Goal: Task Accomplishment & Management: Manage account settings

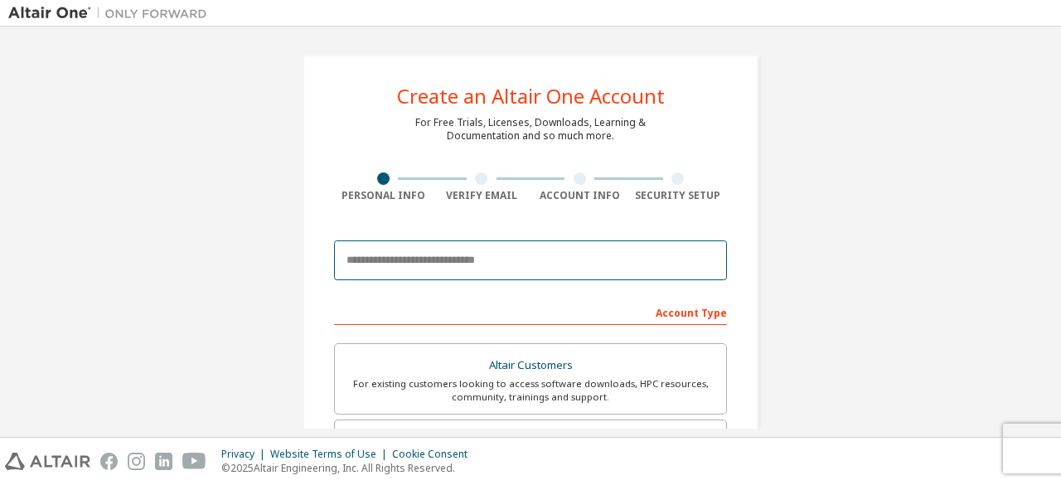
click at [504, 260] on input "email" at bounding box center [530, 260] width 393 height 40
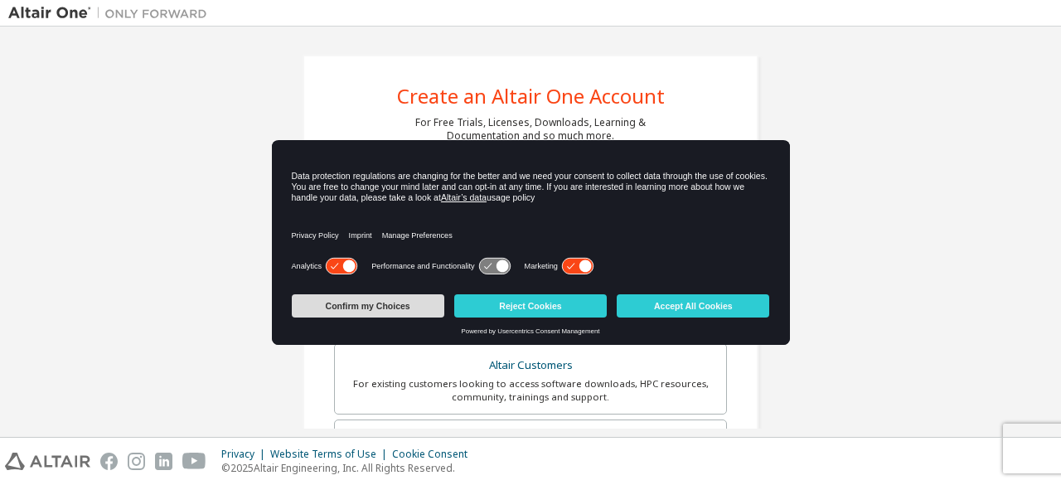
click at [422, 306] on button "Confirm my Choices" at bounding box center [368, 305] width 153 height 23
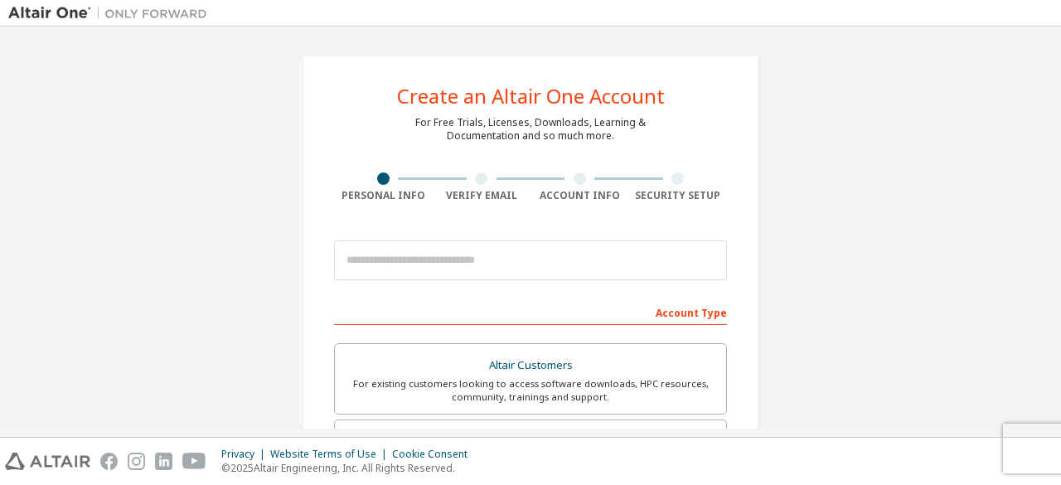
scroll to position [249, 0]
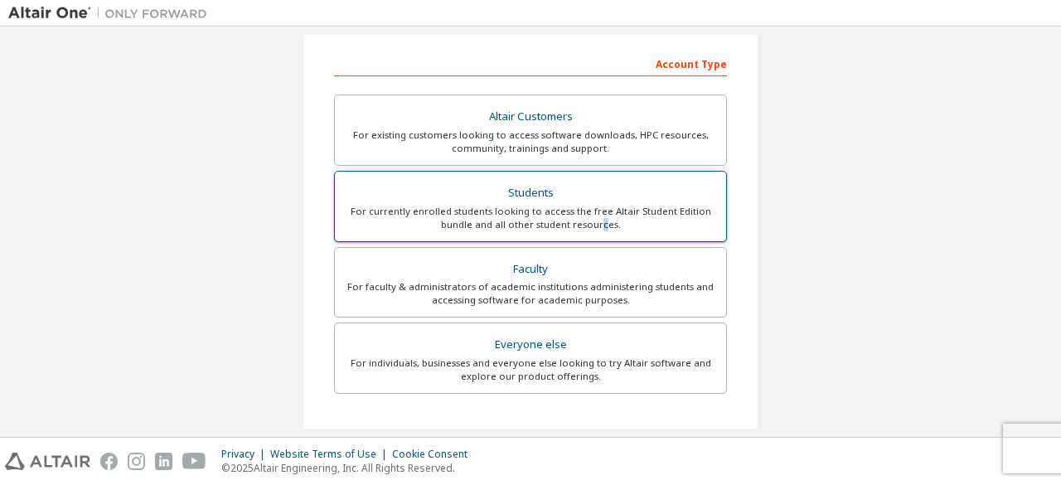
click at [599, 219] on div "For currently enrolled students looking to access the free Altair Student Editi…" at bounding box center [530, 218] width 371 height 27
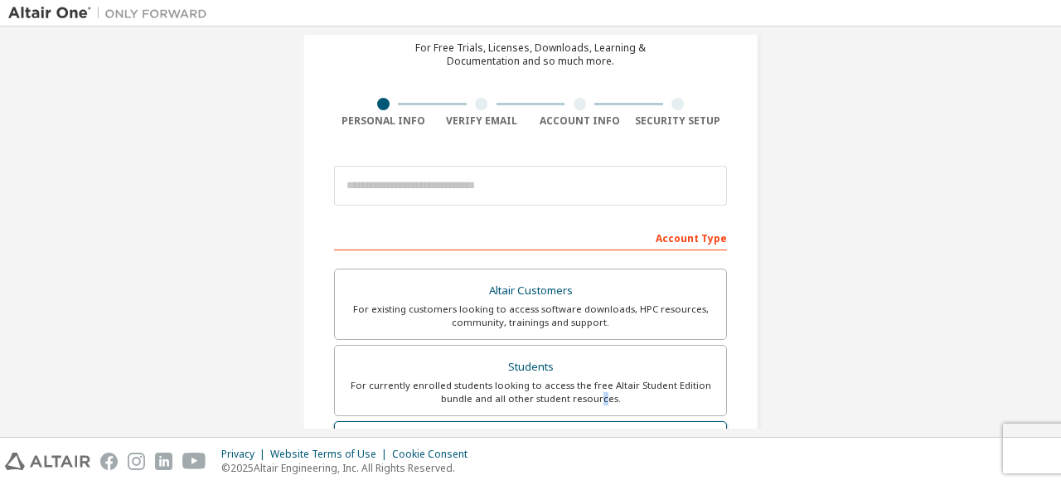
scroll to position [0, 0]
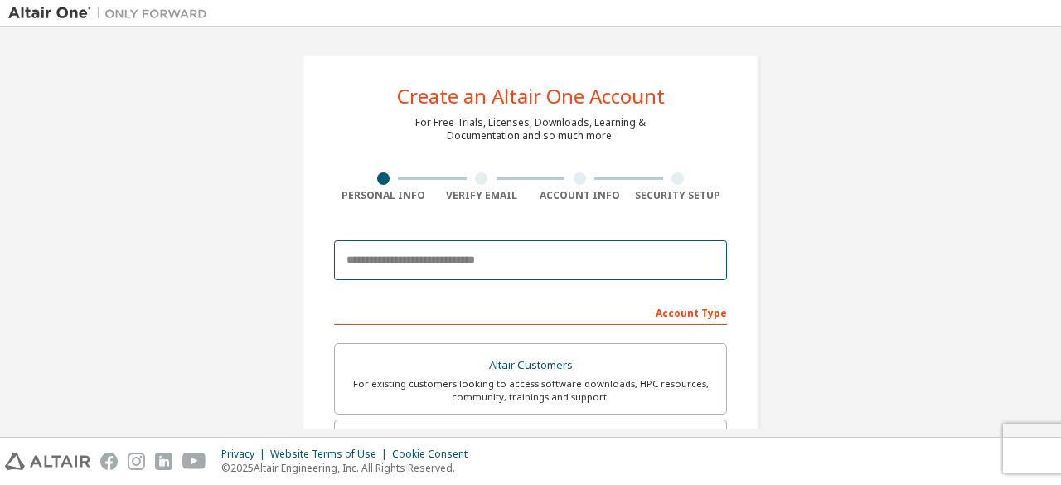
click at [416, 263] on input "email" at bounding box center [530, 260] width 393 height 40
type input "**********"
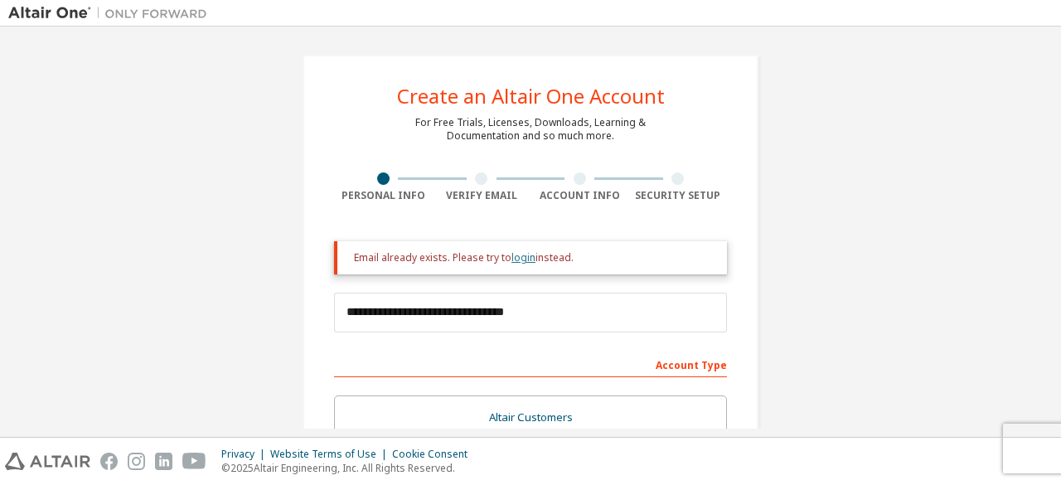
click at [522, 253] on link "login" at bounding box center [524, 257] width 24 height 14
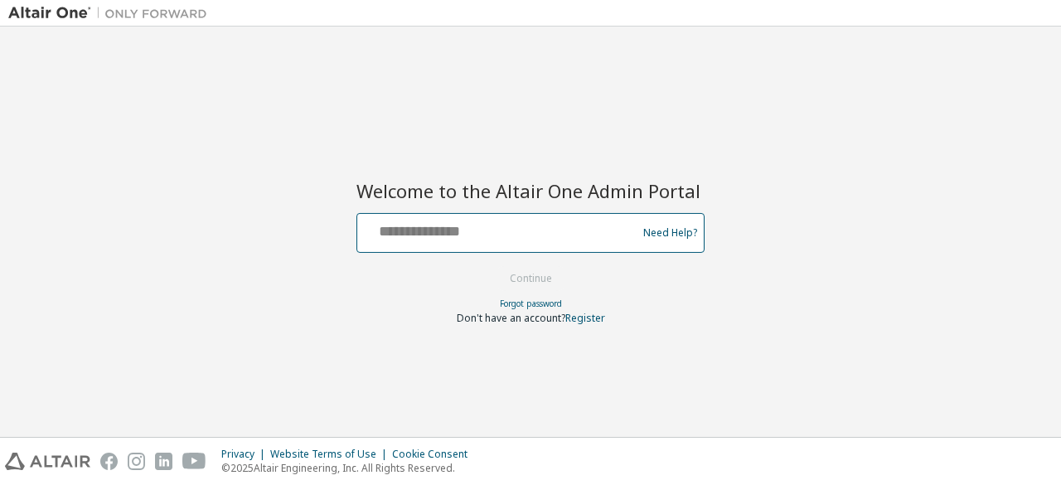
click at [481, 232] on input "text" at bounding box center [499, 229] width 271 height 24
type input "**********"
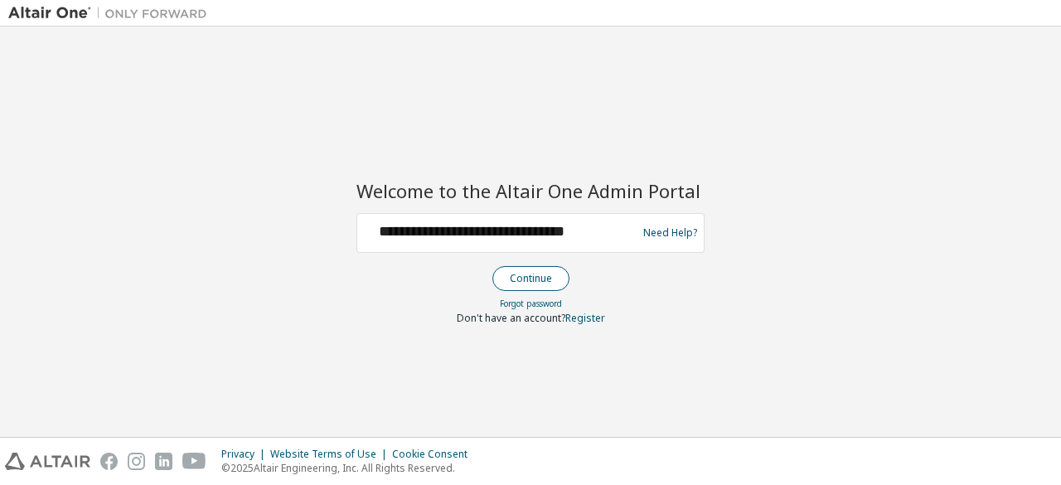
click at [546, 266] on button "Continue" at bounding box center [531, 278] width 77 height 25
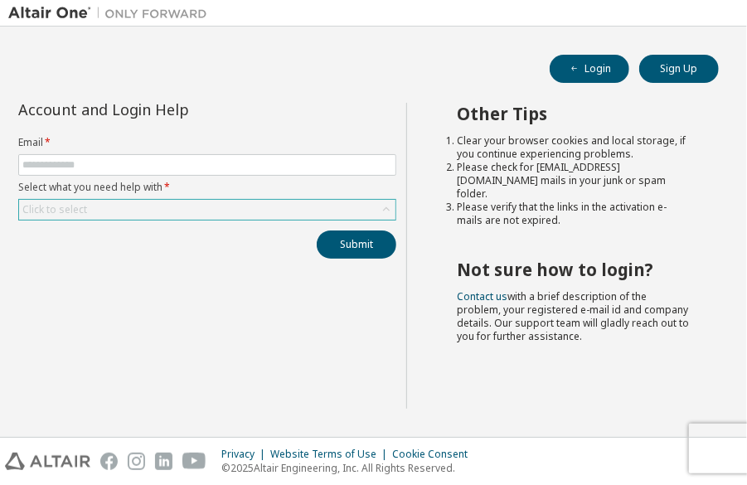
click at [204, 203] on div "Click to select" at bounding box center [207, 210] width 376 height 20
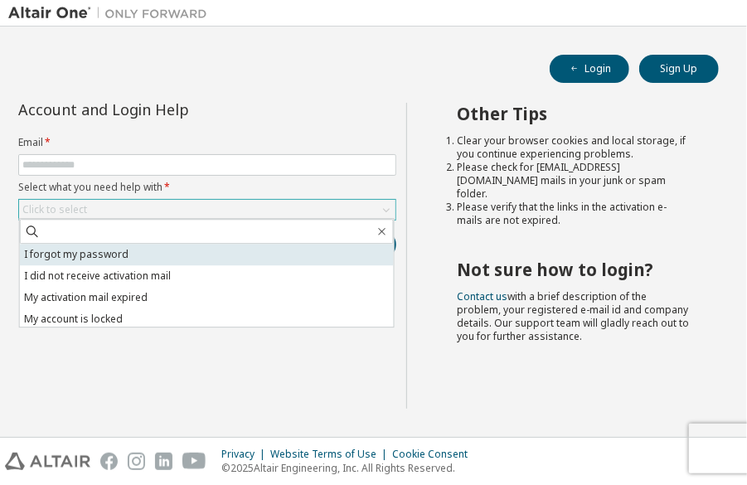
click at [194, 250] on li "I forgot my password" at bounding box center [207, 255] width 374 height 22
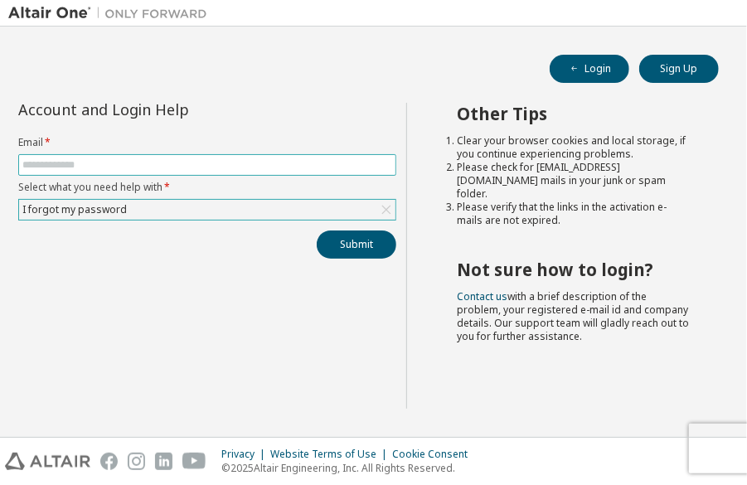
click at [206, 162] on input "text" at bounding box center [207, 164] width 370 height 13
type input "**********"
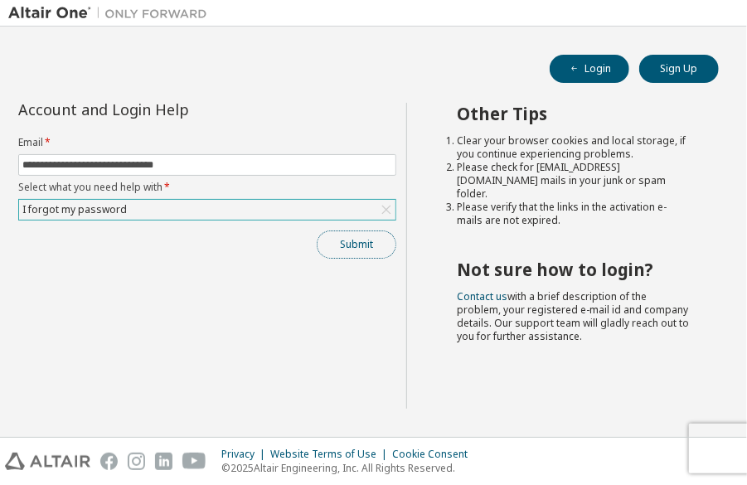
click at [366, 237] on button "Submit" at bounding box center [357, 245] width 80 height 28
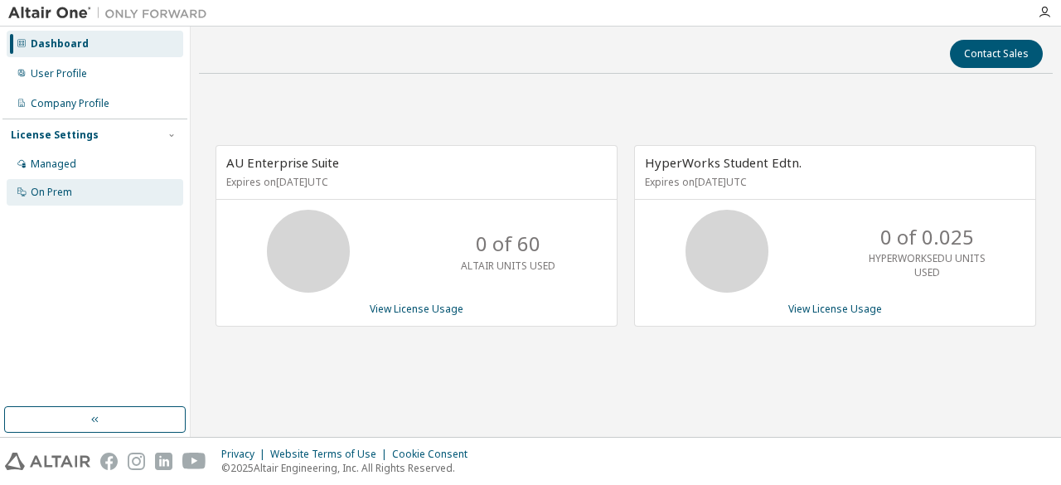
click at [119, 198] on div "On Prem" at bounding box center [95, 192] width 177 height 27
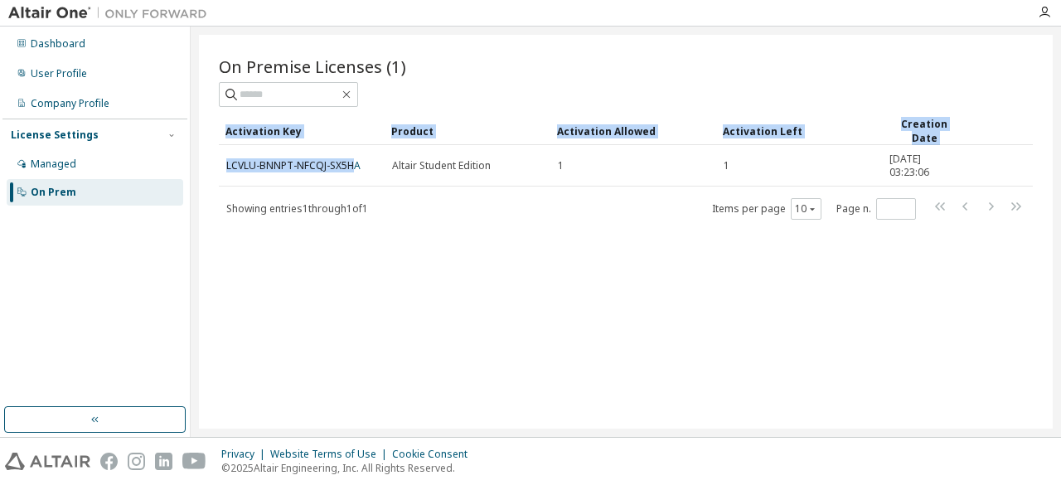
drag, startPoint x: 354, startPoint y: 158, endPoint x: 211, endPoint y: 158, distance: 143.4
click at [211, 158] on div "On Premise Licenses (1) Clear Load Save Save As Field Operator Value Select fil…" at bounding box center [626, 232] width 854 height 394
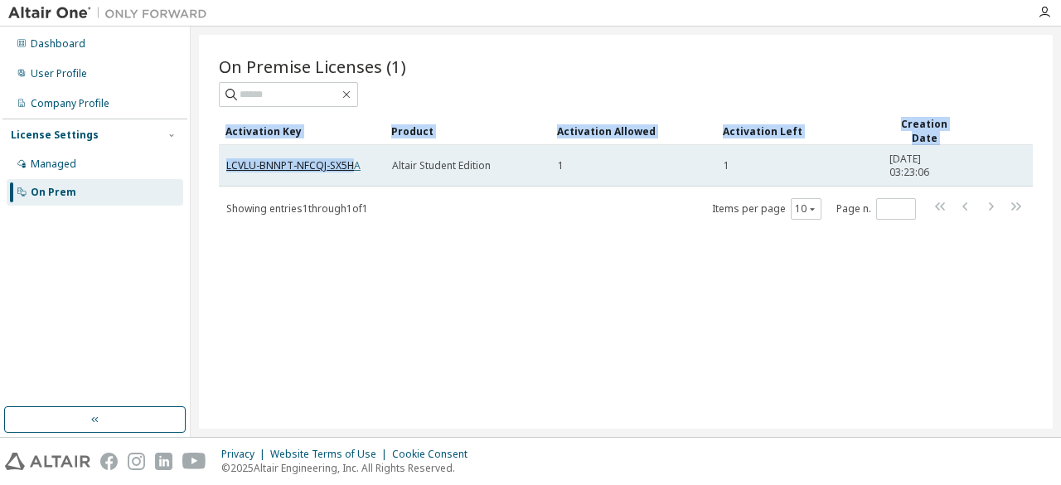
click at [320, 167] on link "LCVLU-BNNPT-NFCQJ-SX5HA" at bounding box center [293, 165] width 134 height 14
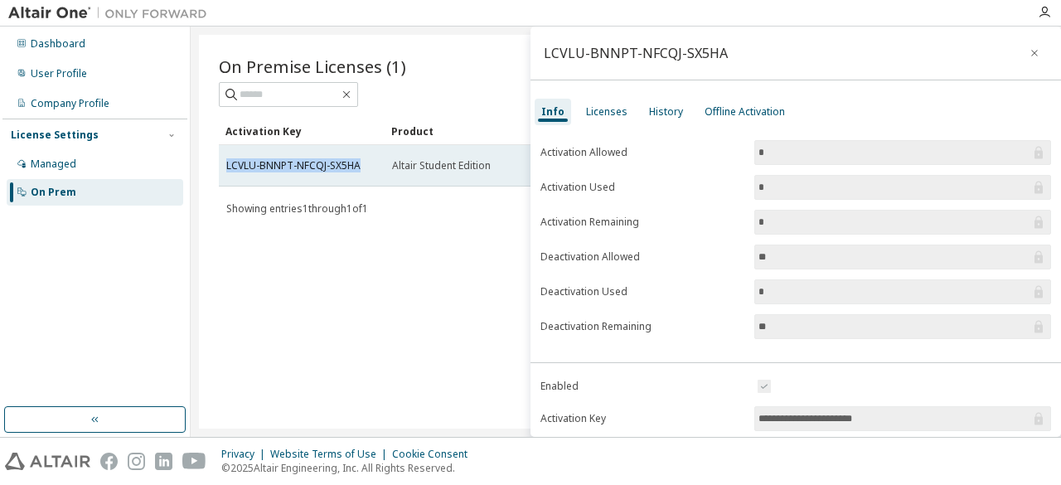
drag, startPoint x: 359, startPoint y: 155, endPoint x: 219, endPoint y: 172, distance: 141.1
click at [219, 172] on td "LCVLU-BNNPT-NFCQJ-SX5HA" at bounding box center [302, 165] width 166 height 41
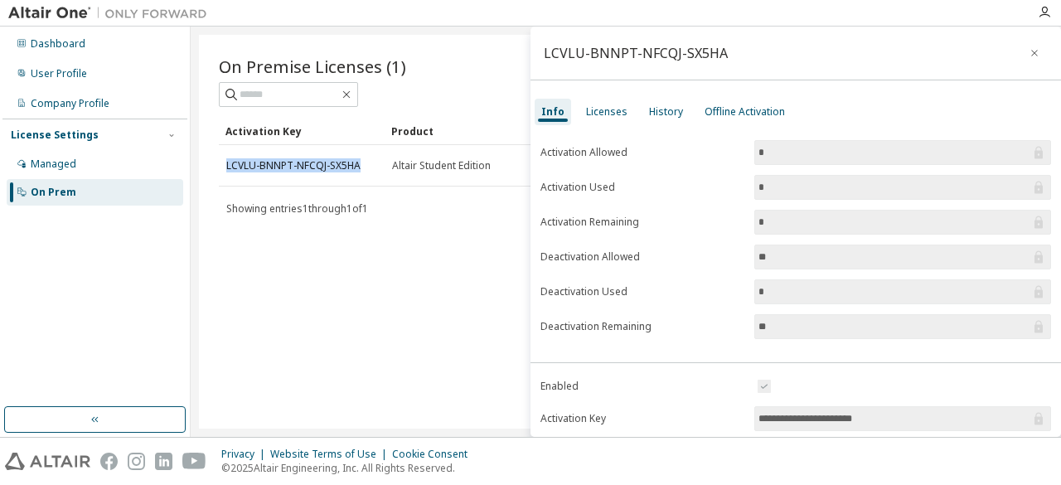
copy link "LCVLU-BNNPT-NFCQJ-SX5HA"
click at [1029, 48] on icon "button" at bounding box center [1035, 52] width 12 height 13
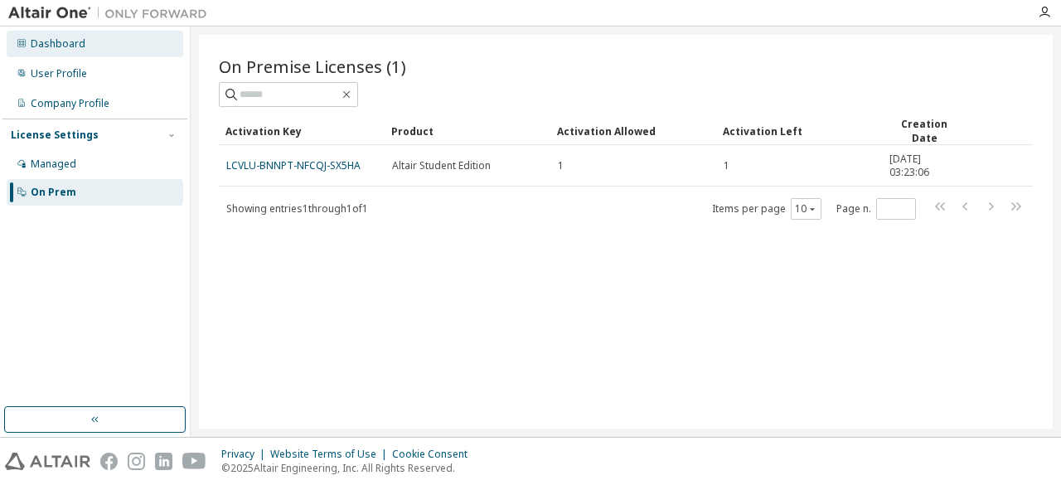
click at [107, 51] on div "Dashboard" at bounding box center [95, 44] width 177 height 27
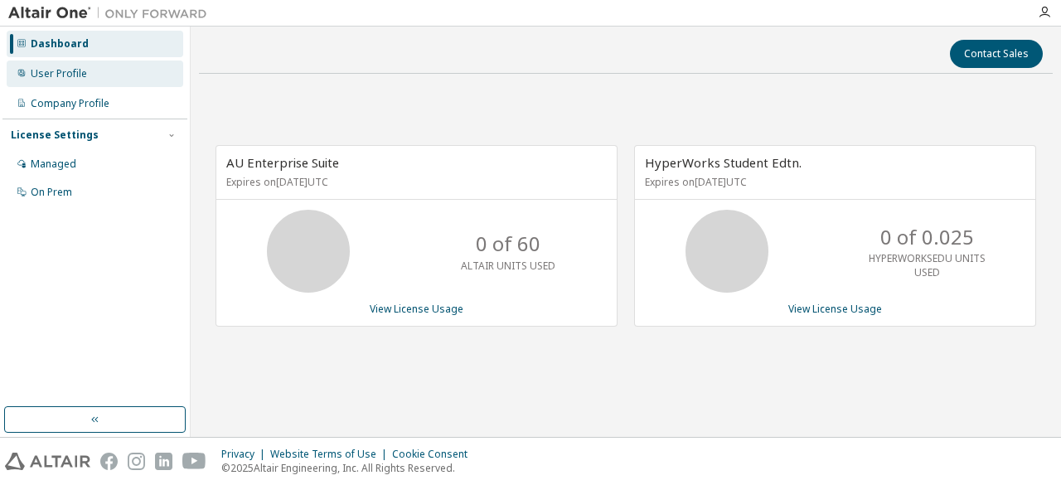
click at [101, 84] on div "User Profile" at bounding box center [95, 74] width 177 height 27
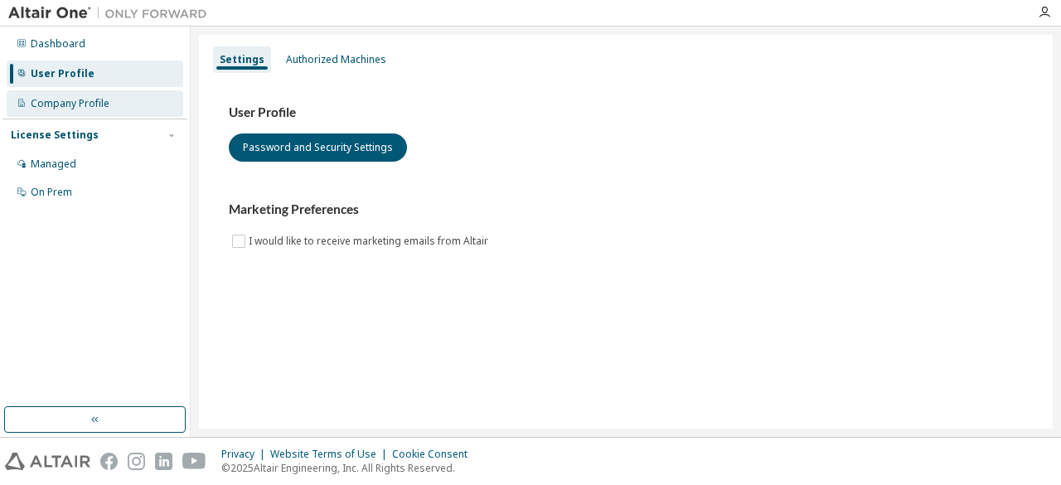
click at [101, 99] on div "Company Profile" at bounding box center [70, 103] width 79 height 13
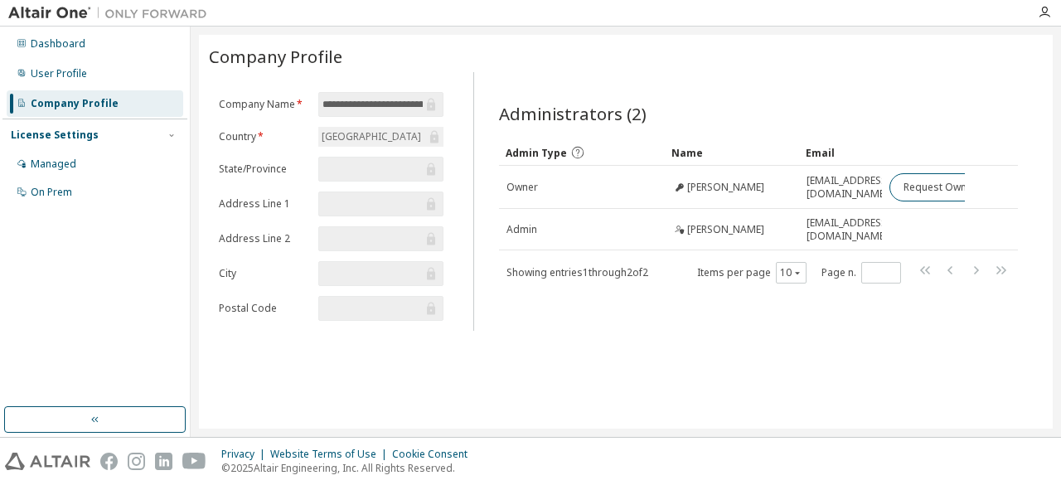
click at [70, 6] on img at bounding box center [111, 13] width 207 height 17
click at [65, 5] on img at bounding box center [111, 13] width 207 height 17
click at [1041, 12] on icon "button" at bounding box center [1044, 12] width 13 height 13
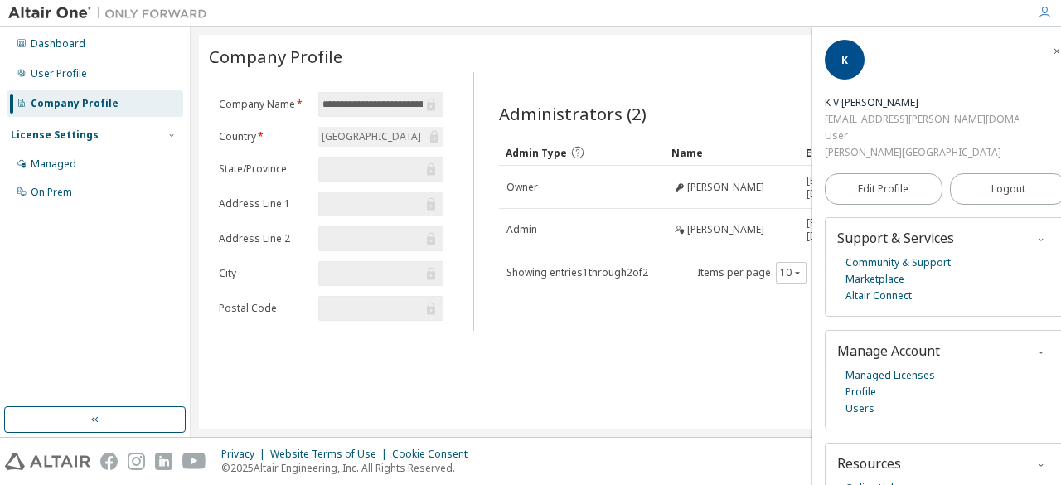
click at [711, 76] on div "Administrators (2) Clear Load Save Save As Field Operator Value Select filter S…" at bounding box center [758, 201] width 570 height 259
